Goal: Information Seeking & Learning: Learn about a topic

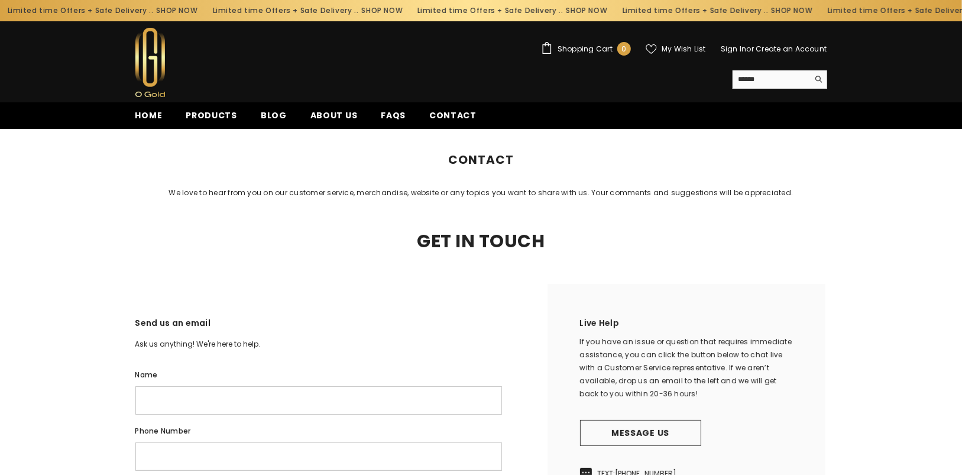
scroll to position [236, 0]
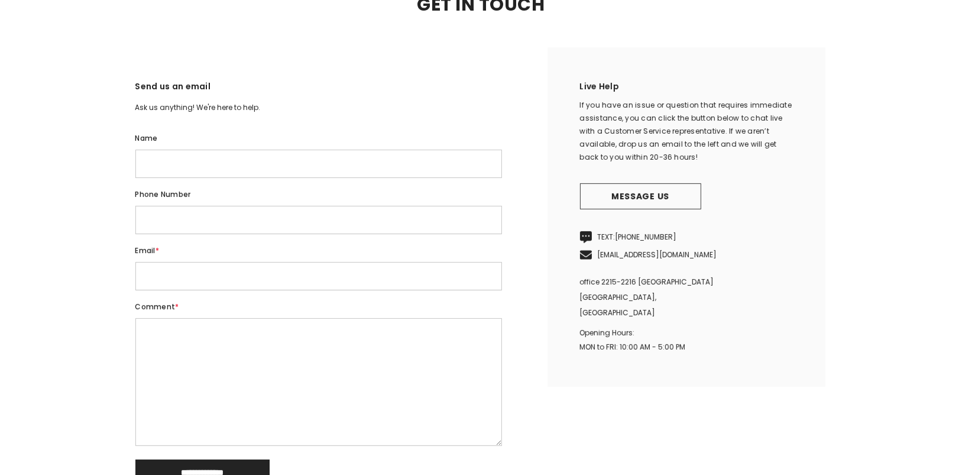
drag, startPoint x: 596, startPoint y: 250, endPoint x: 734, endPoint y: 251, distance: 137.7
click at [734, 246] on p "TEXT: [PHONE_NUMBER]" at bounding box center [686, 237] width 213 height 18
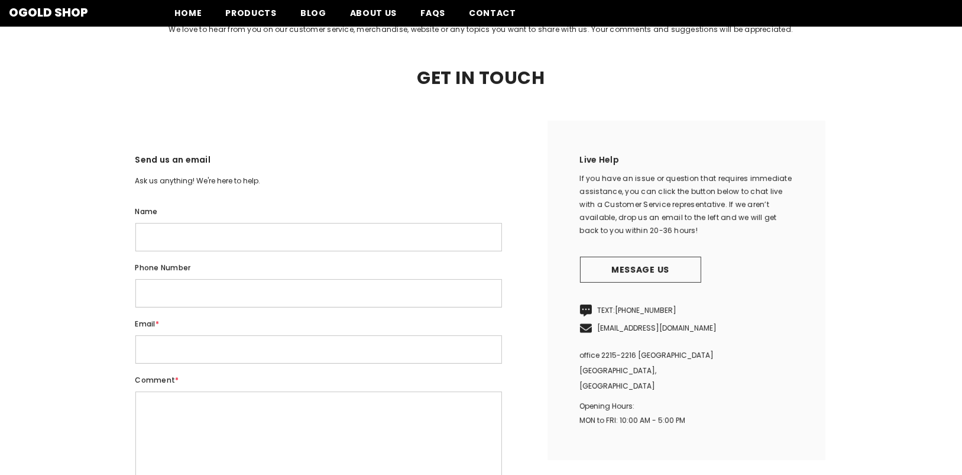
scroll to position [0, 0]
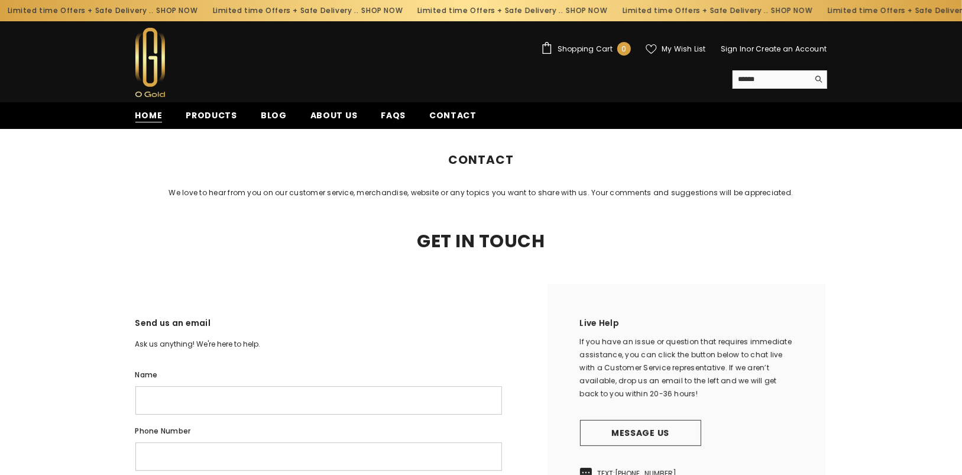
click at [140, 113] on span "Home" at bounding box center [148, 115] width 27 height 12
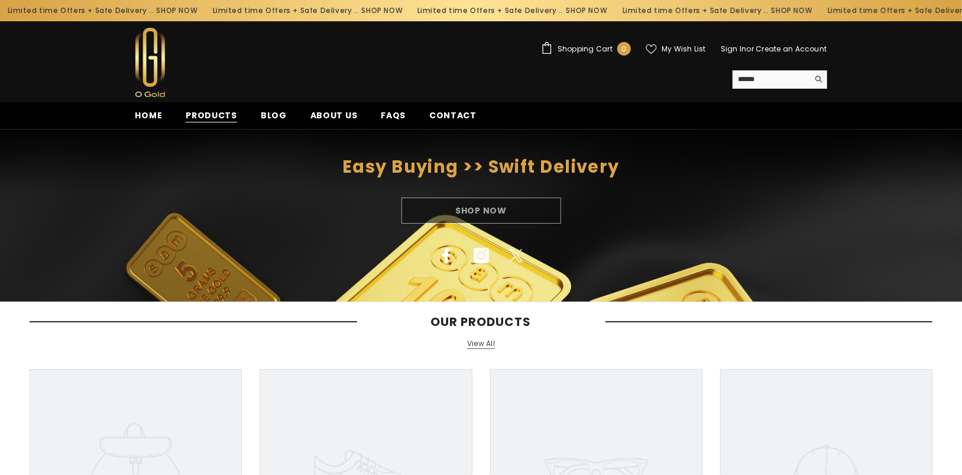
click at [227, 109] on span "Products" at bounding box center [211, 115] width 51 height 12
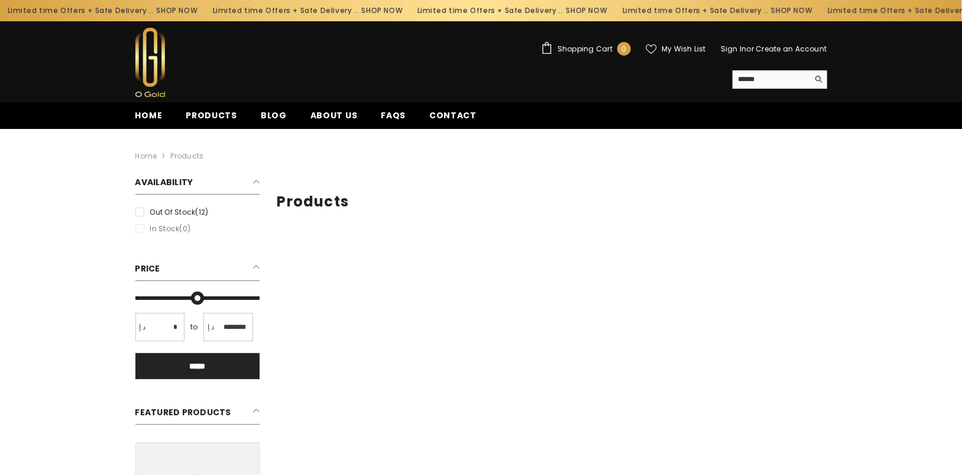
type input "*"
type input "*******"
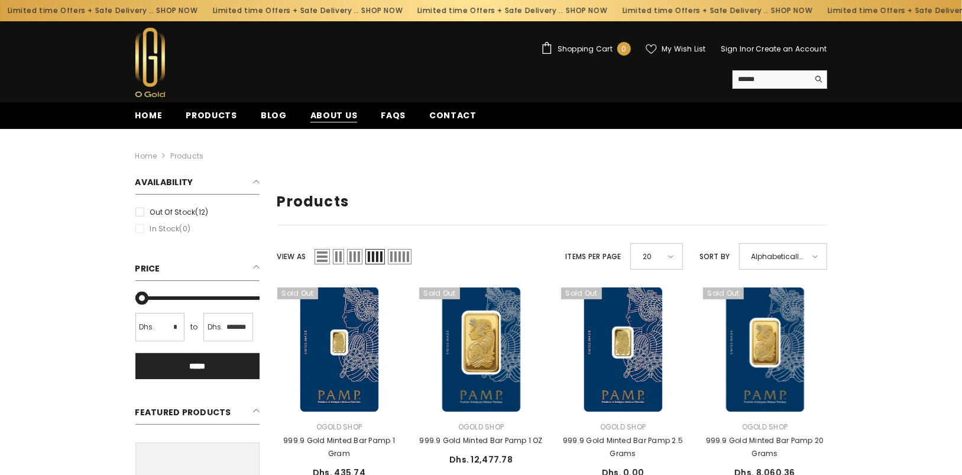
click at [343, 114] on span "About us" at bounding box center [333, 115] width 47 height 12
